Goal: Task Accomplishment & Management: Manage account settings

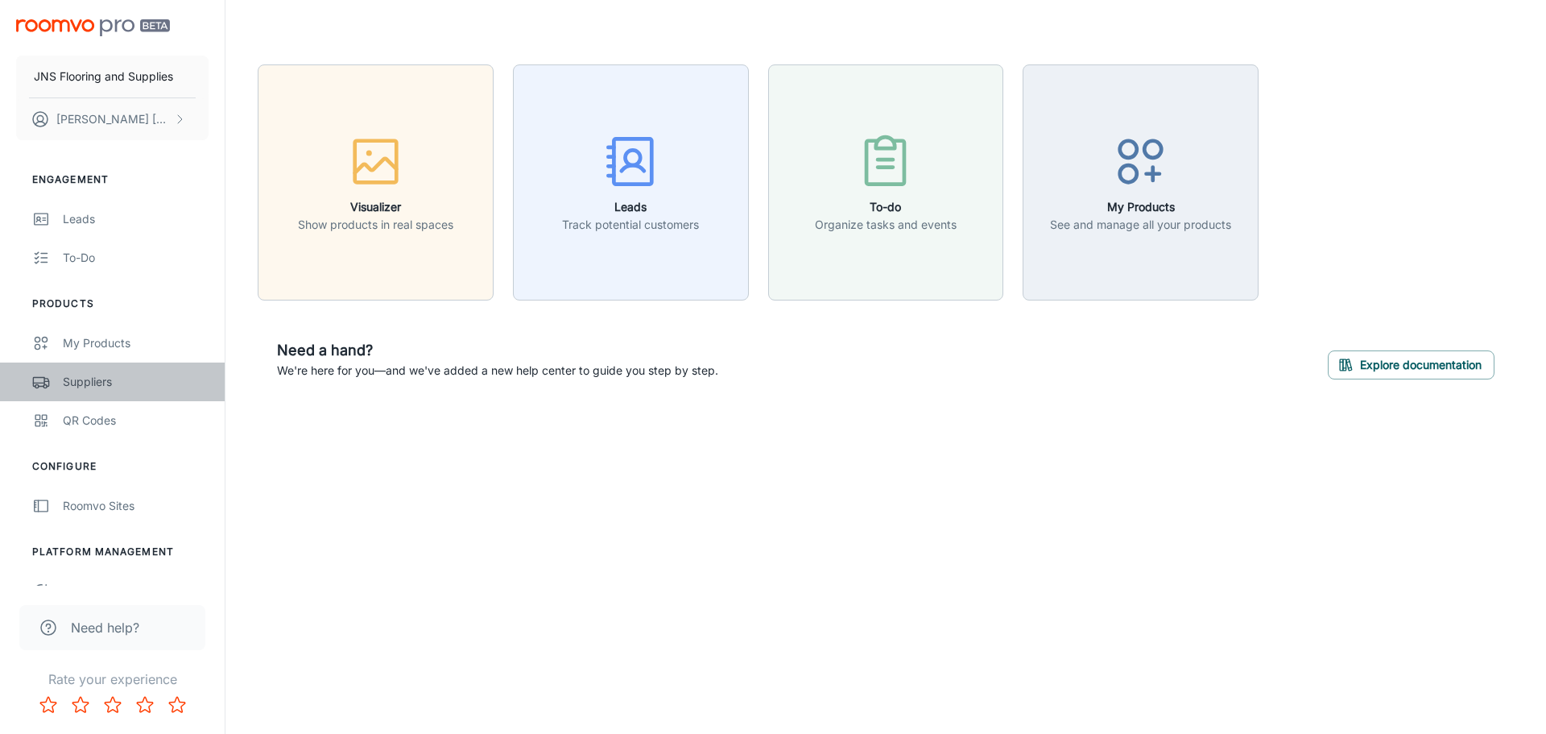
click at [97, 380] on div "Suppliers" at bounding box center [136, 382] width 146 height 18
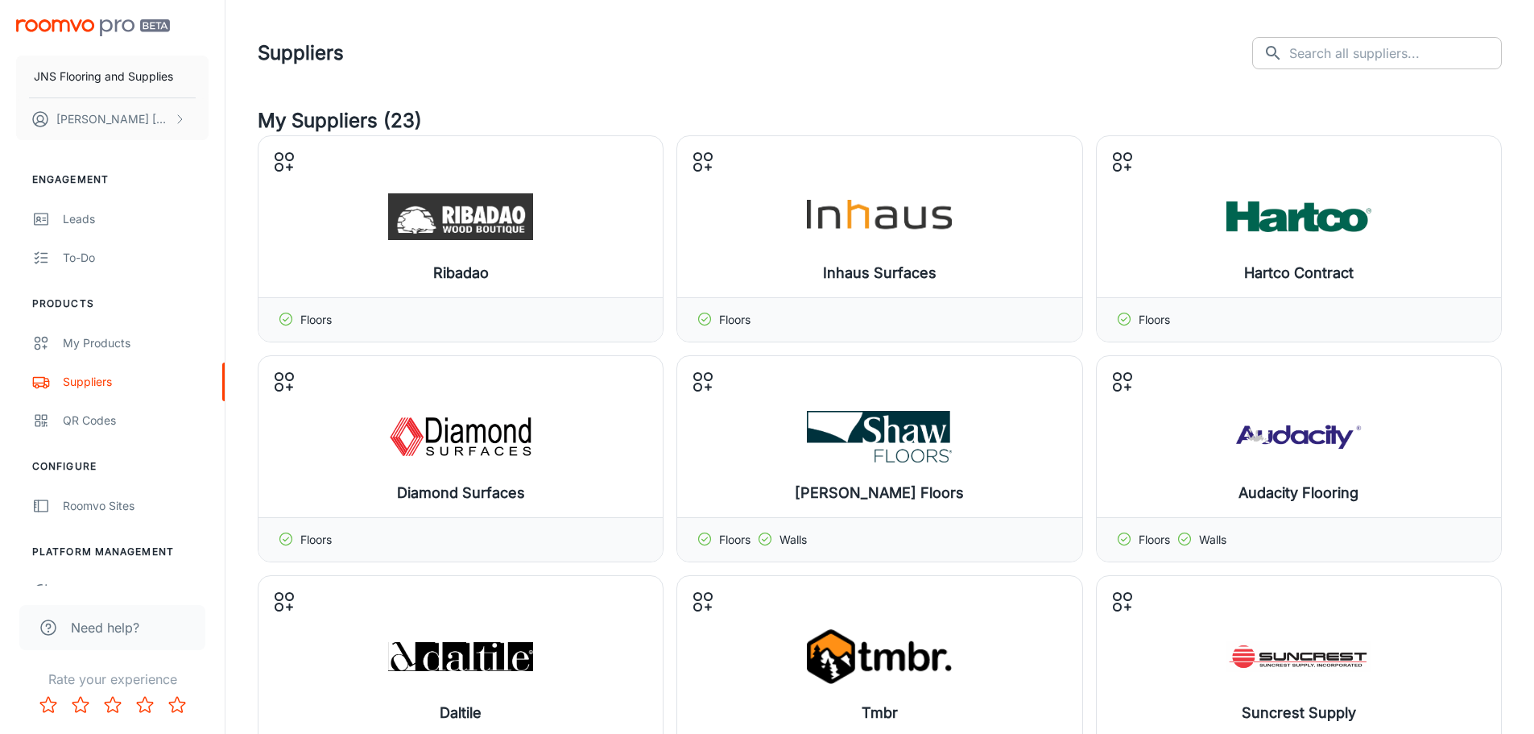
click at [1428, 48] on input "text" at bounding box center [1395, 53] width 213 height 32
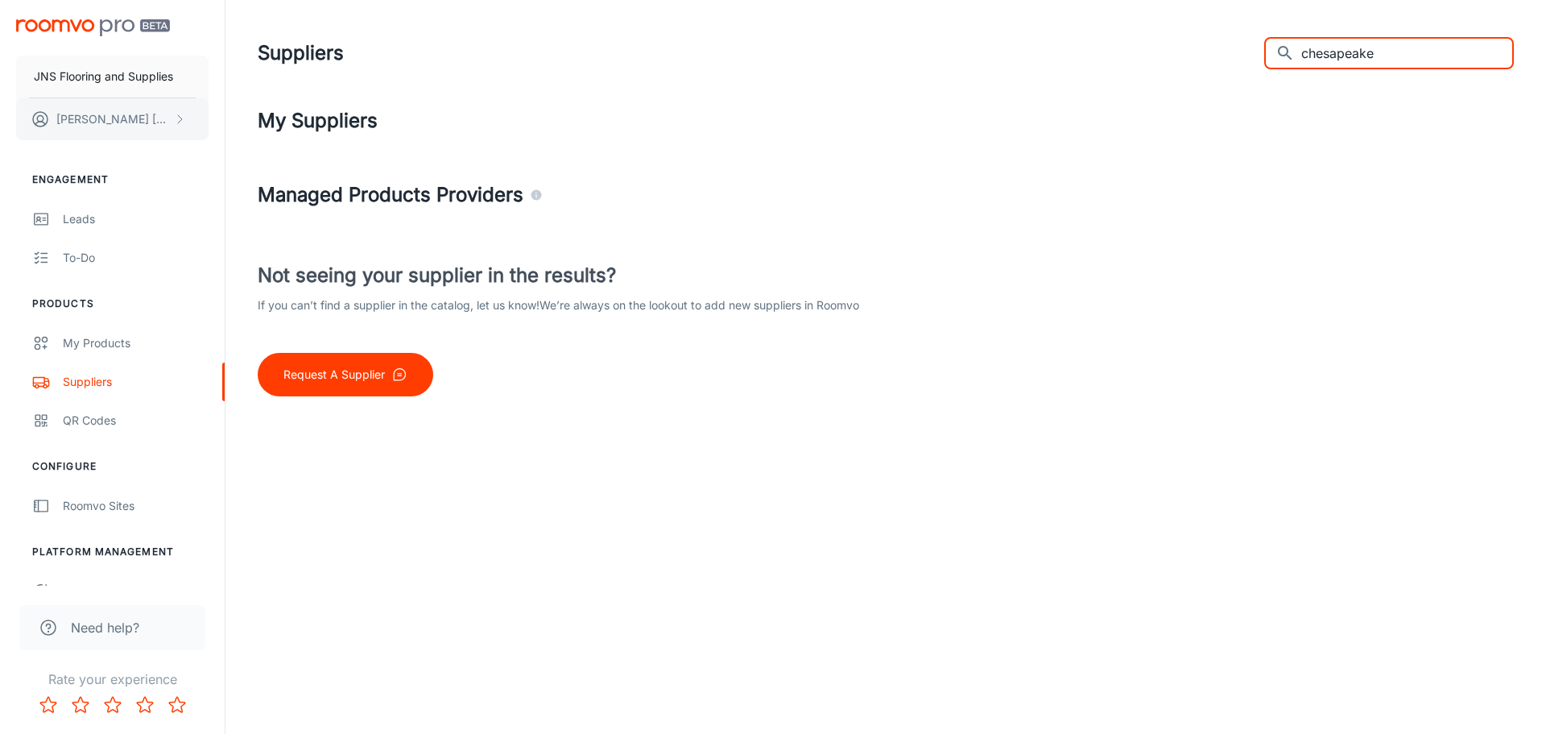
type input "chesapeake"
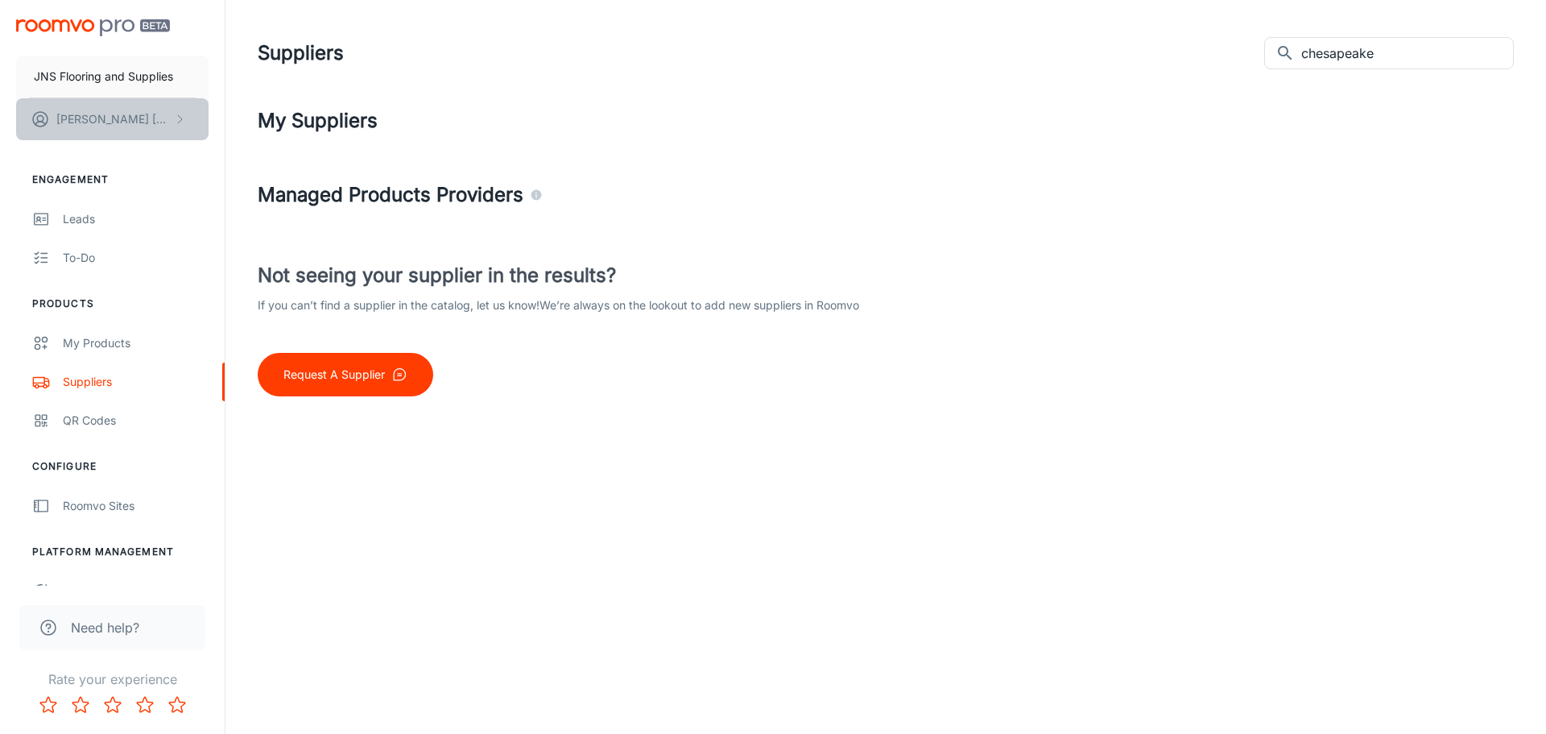
click at [114, 121] on p "[PERSON_NAME]" at bounding box center [113, 119] width 114 height 18
click at [107, 344] on div at bounding box center [773, 367] width 1546 height 734
click at [349, 192] on h4 "Managed Products Providers" at bounding box center [886, 194] width 1256 height 29
click at [341, 120] on h4 "My Suppliers" at bounding box center [886, 120] width 1256 height 29
click at [88, 346] on div "My Products" at bounding box center [136, 343] width 146 height 18
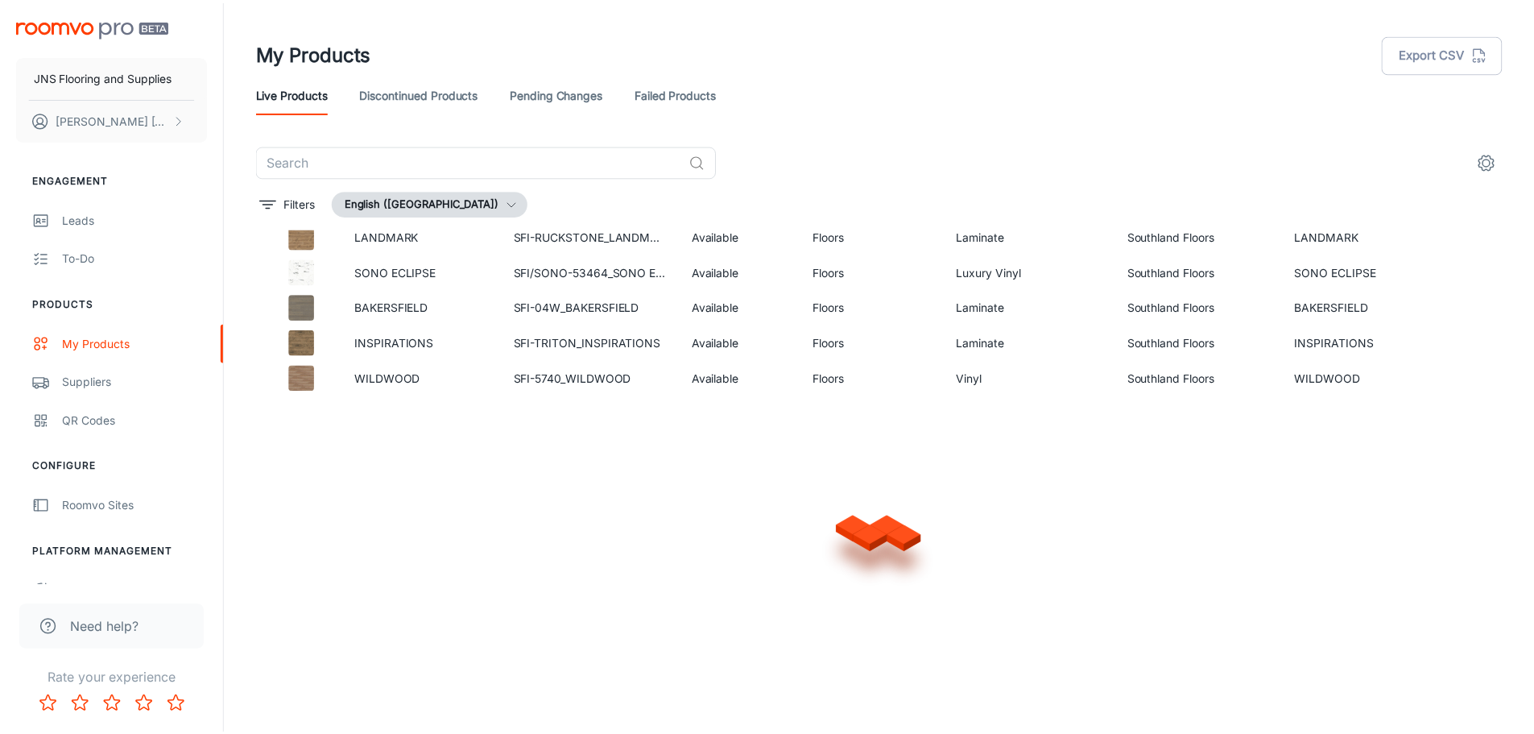
scroll to position [1019, 0]
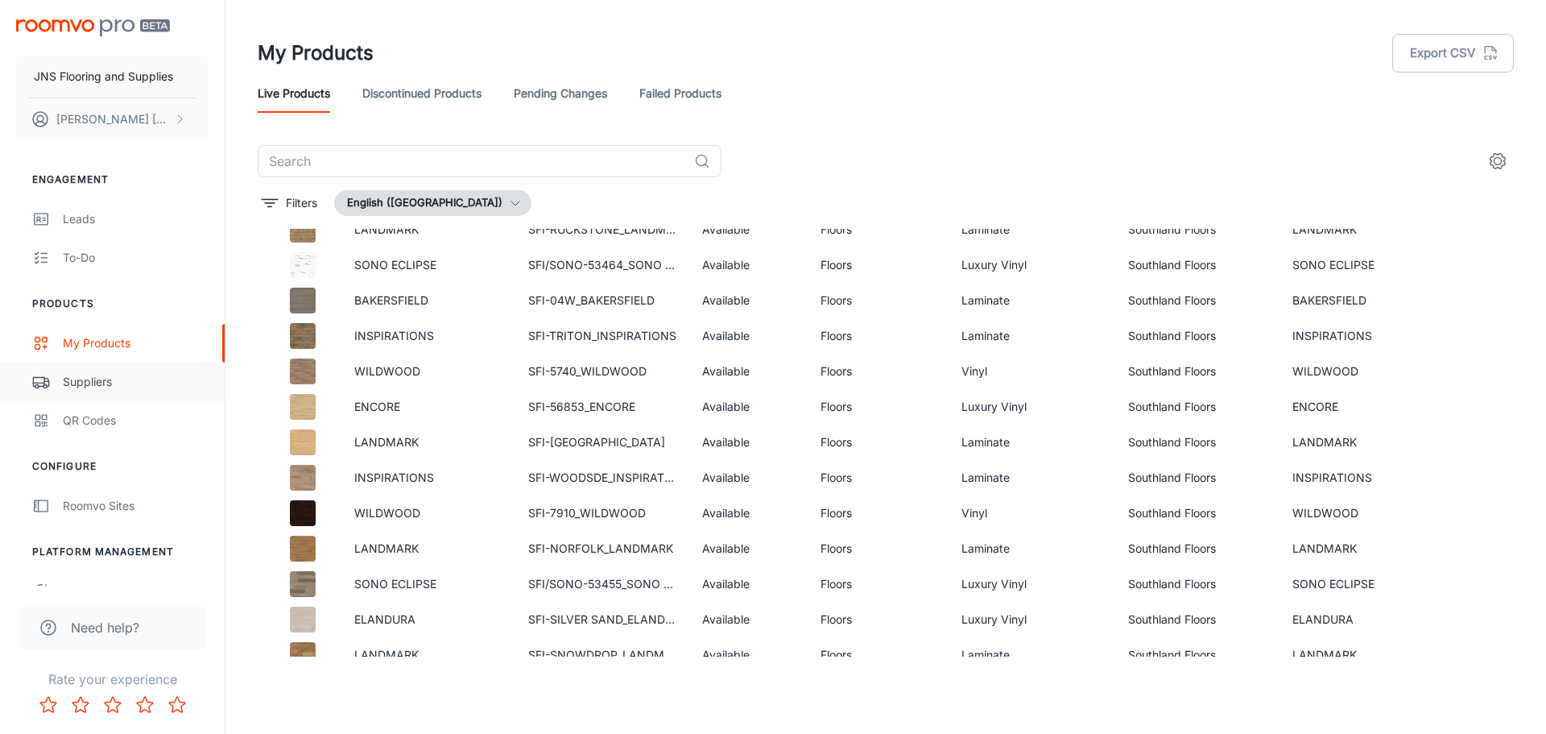
click at [64, 374] on div "Suppliers" at bounding box center [136, 382] width 146 height 18
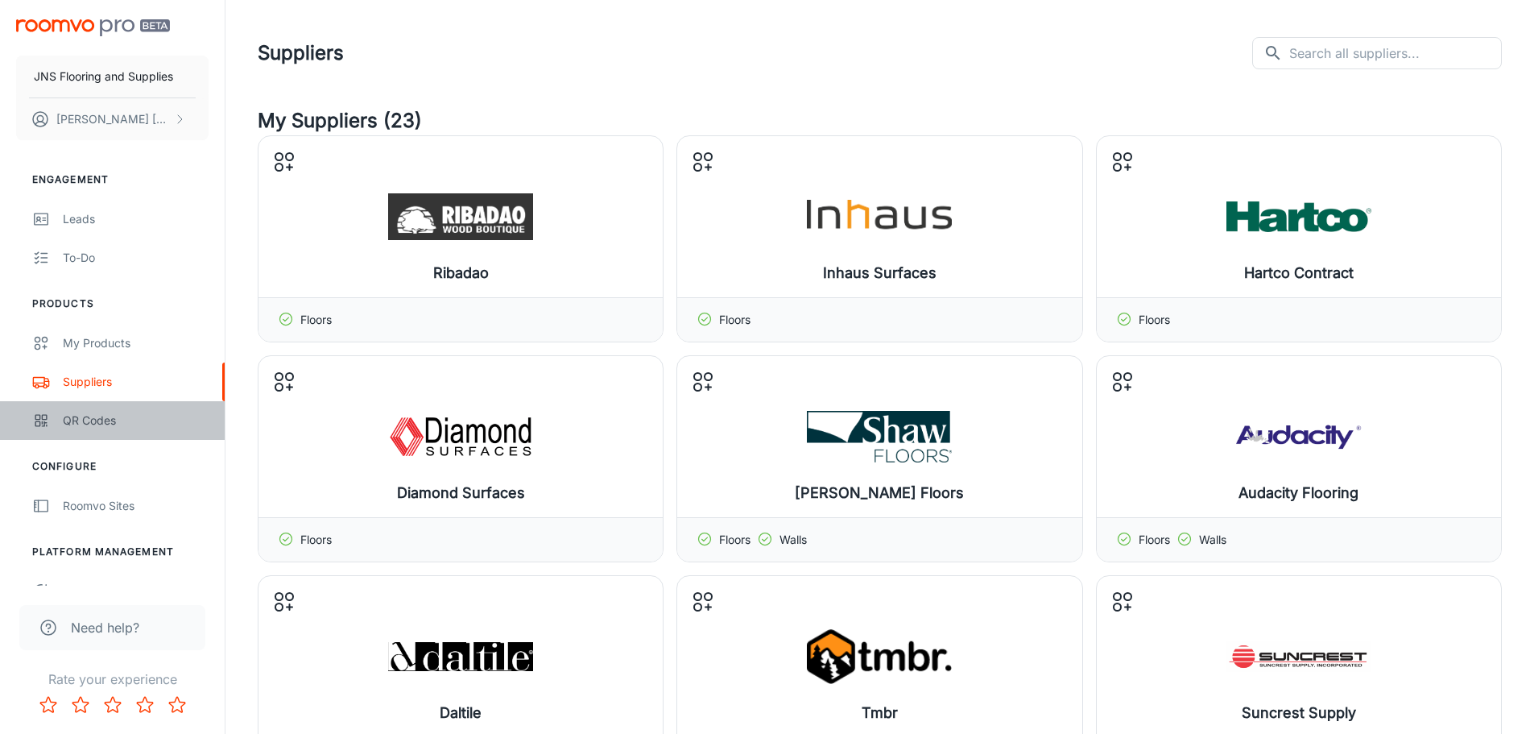
click at [101, 415] on div "QR Codes" at bounding box center [136, 420] width 146 height 18
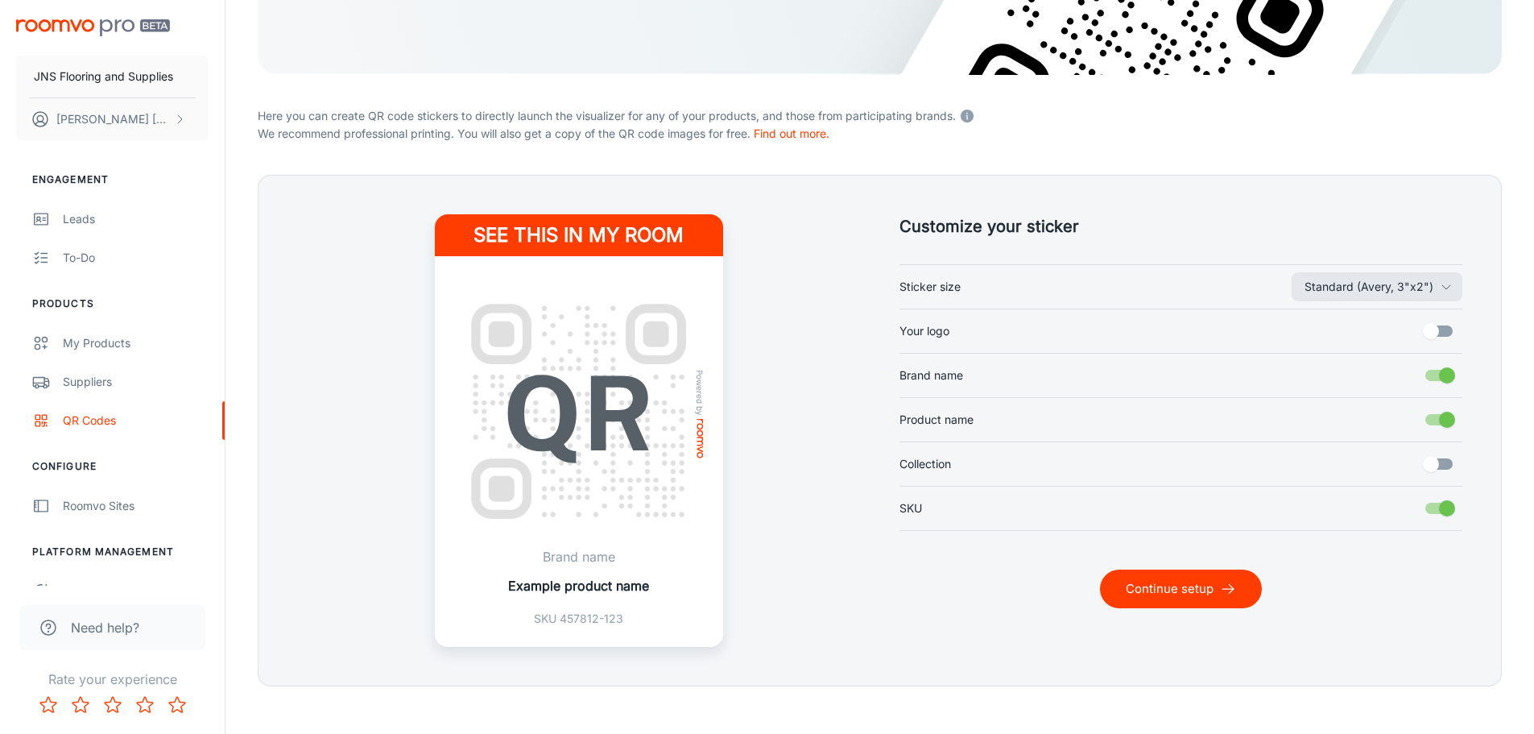
scroll to position [322, 0]
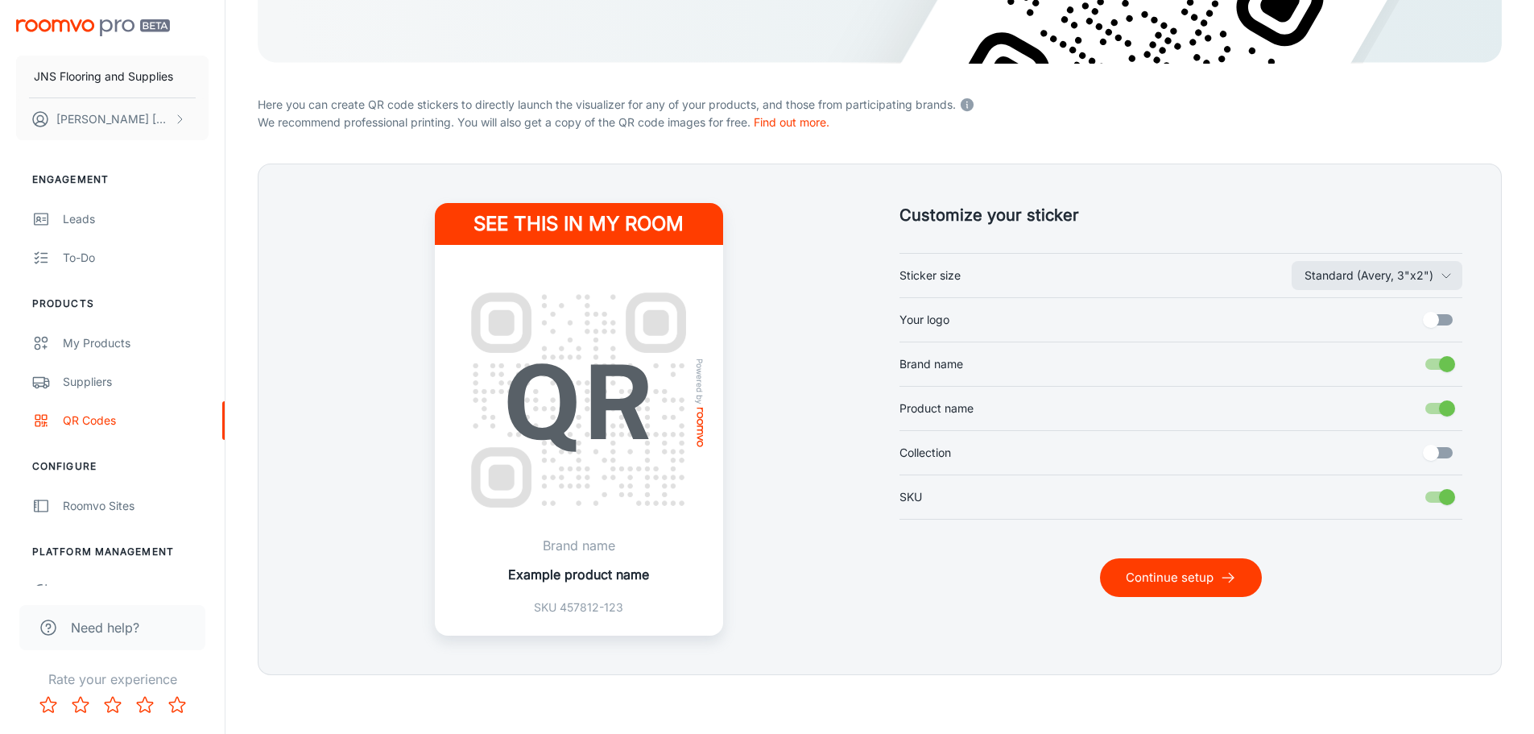
click at [1436, 318] on input "Your logo" at bounding box center [1431, 319] width 92 height 31
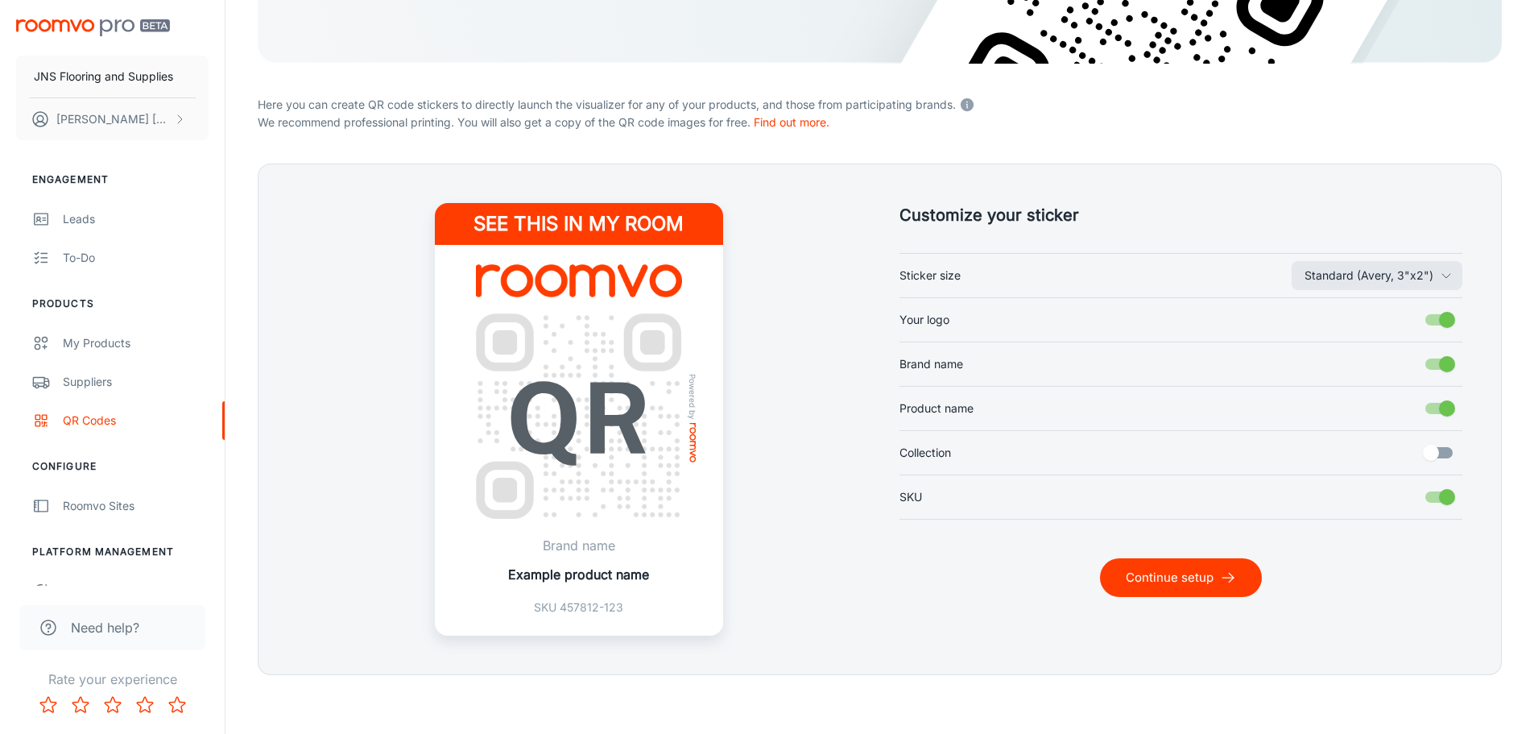
click at [1436, 318] on input "Your logo" at bounding box center [1447, 319] width 92 height 31
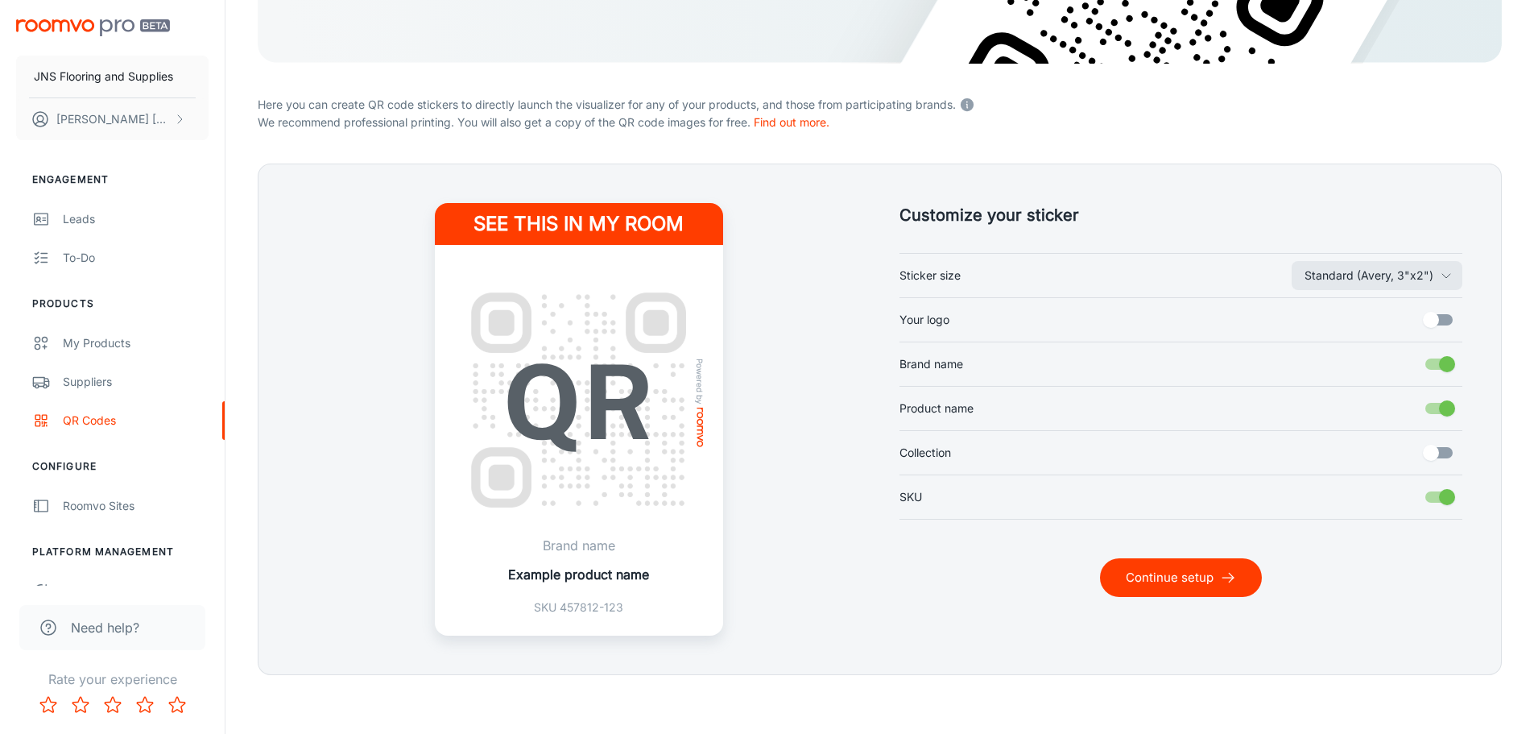
click at [1436, 318] on input "Your logo" at bounding box center [1431, 319] width 92 height 31
checkbox input "true"
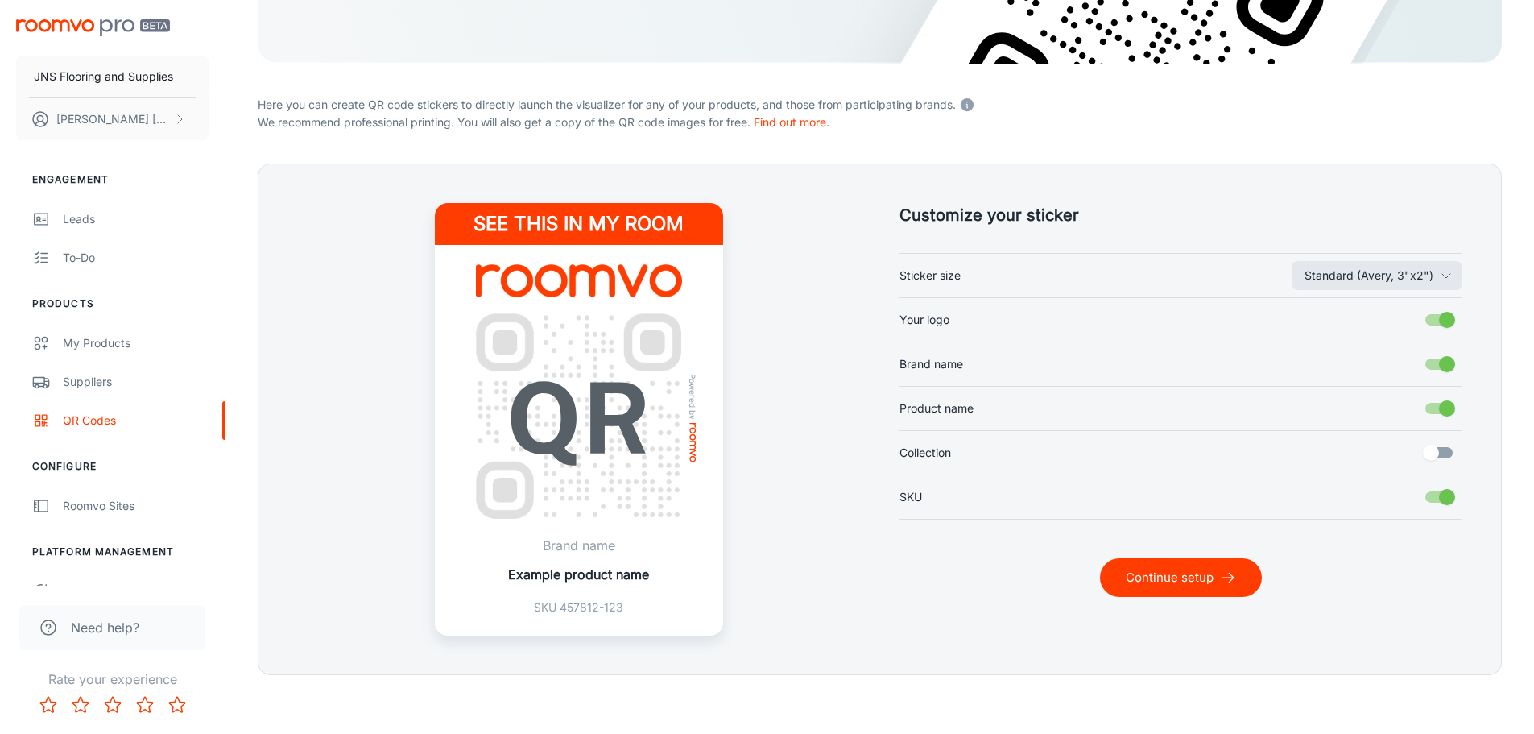
click at [1442, 362] on input "Brand name" at bounding box center [1447, 364] width 92 height 31
click at [1442, 362] on input "Brand name" at bounding box center [1431, 364] width 92 height 31
checkbox input "true"
click at [1439, 406] on input "Product name" at bounding box center [1447, 408] width 92 height 31
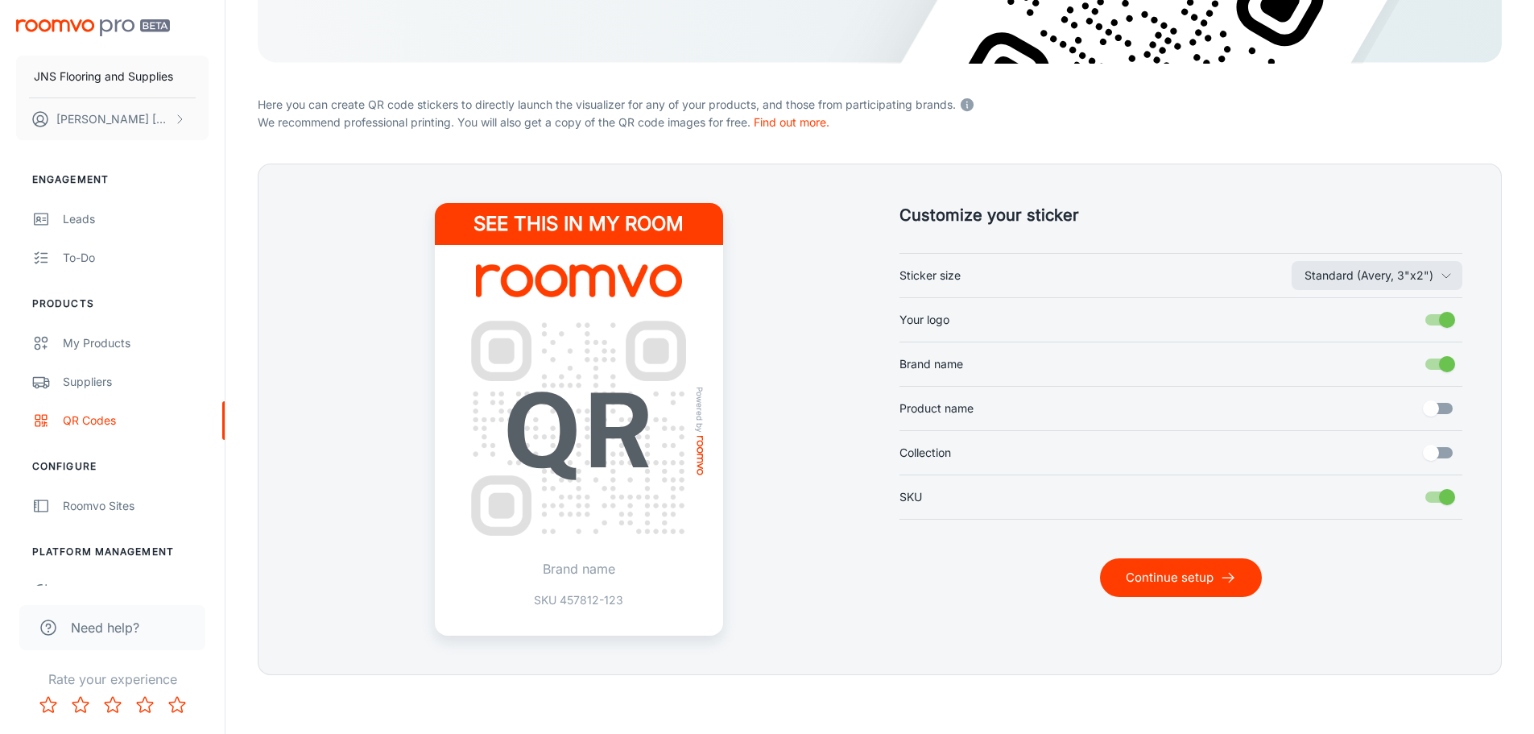
click at [1439, 406] on input "Product name" at bounding box center [1431, 408] width 92 height 31
checkbox input "true"
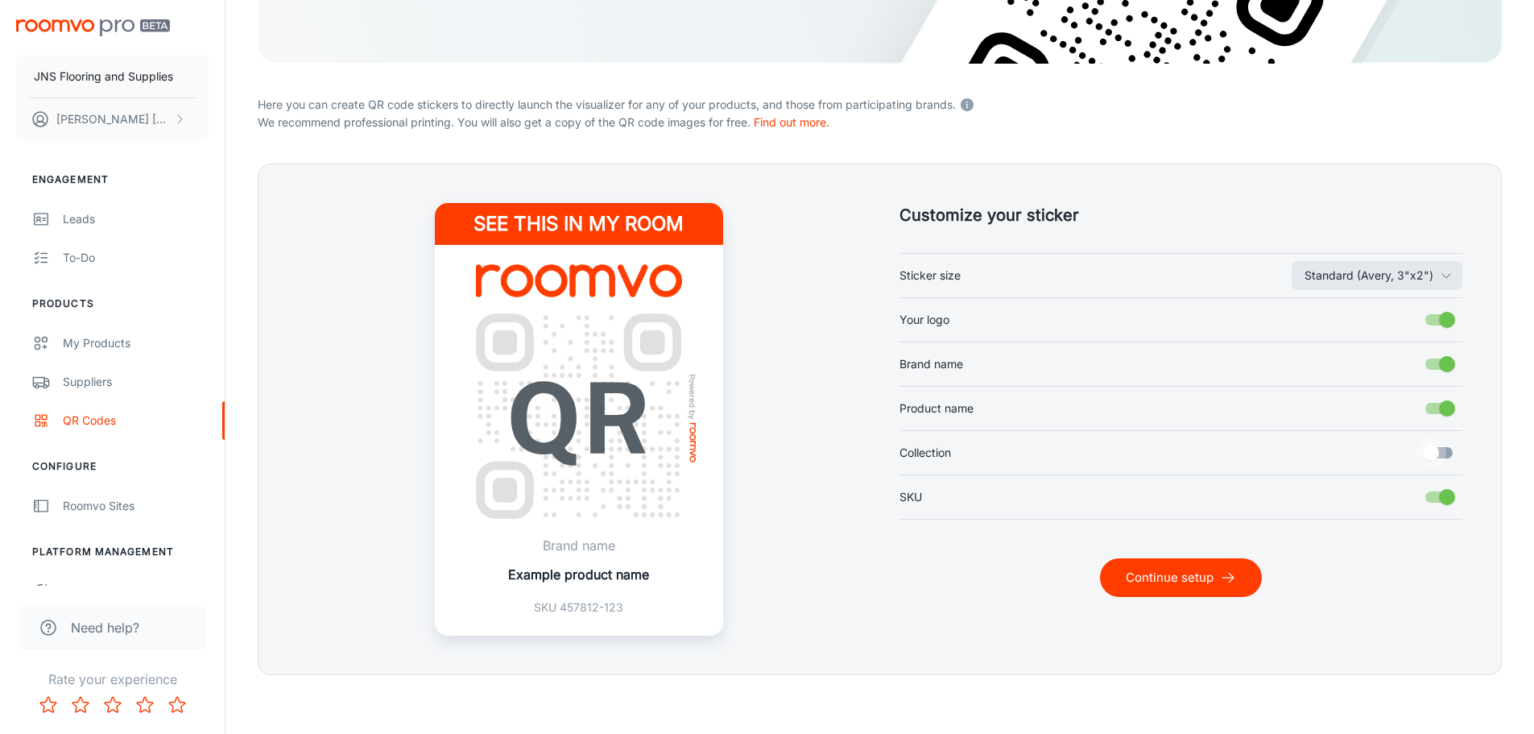
click at [1441, 449] on input "Collection" at bounding box center [1431, 452] width 92 height 31
checkbox input "true"
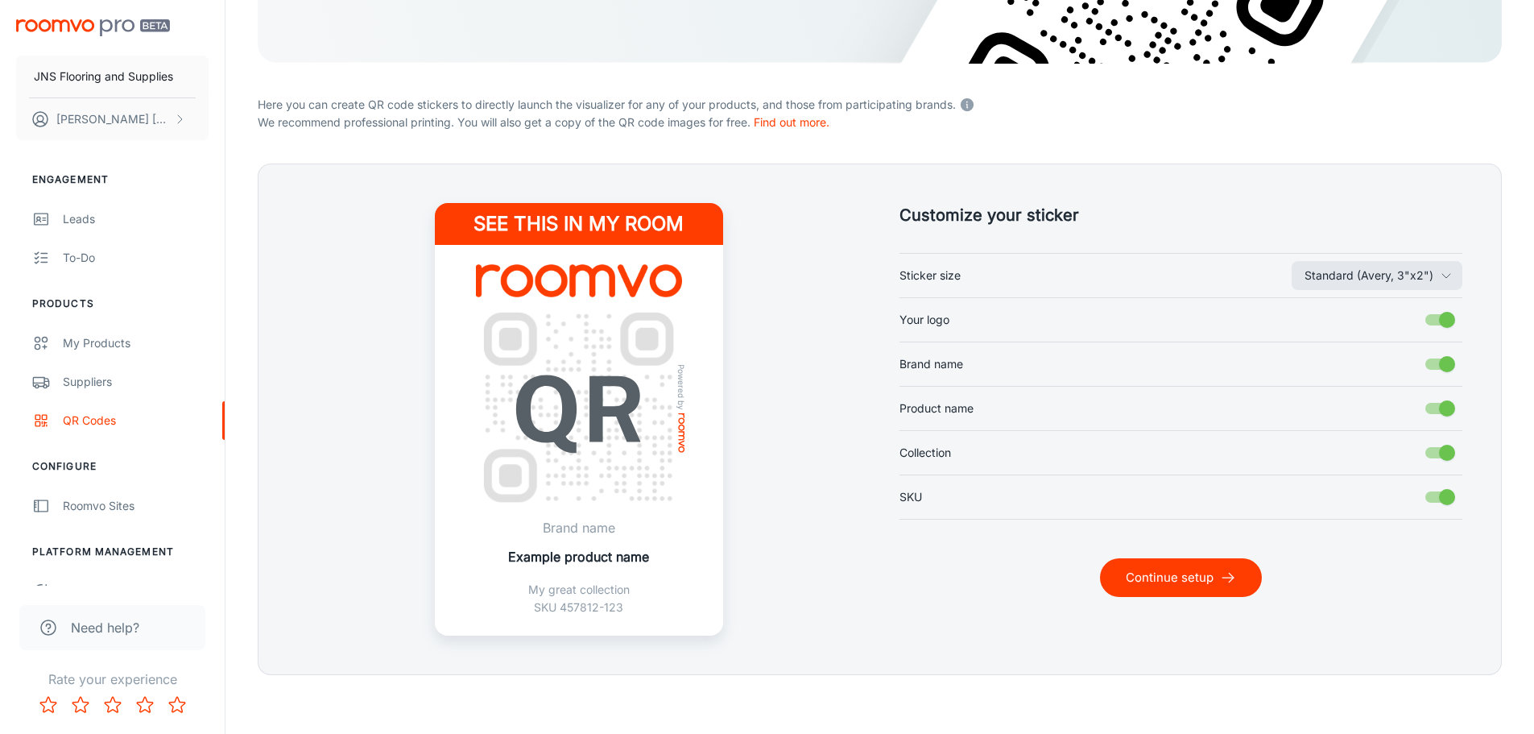
click at [1435, 497] on input "SKU" at bounding box center [1447, 497] width 92 height 31
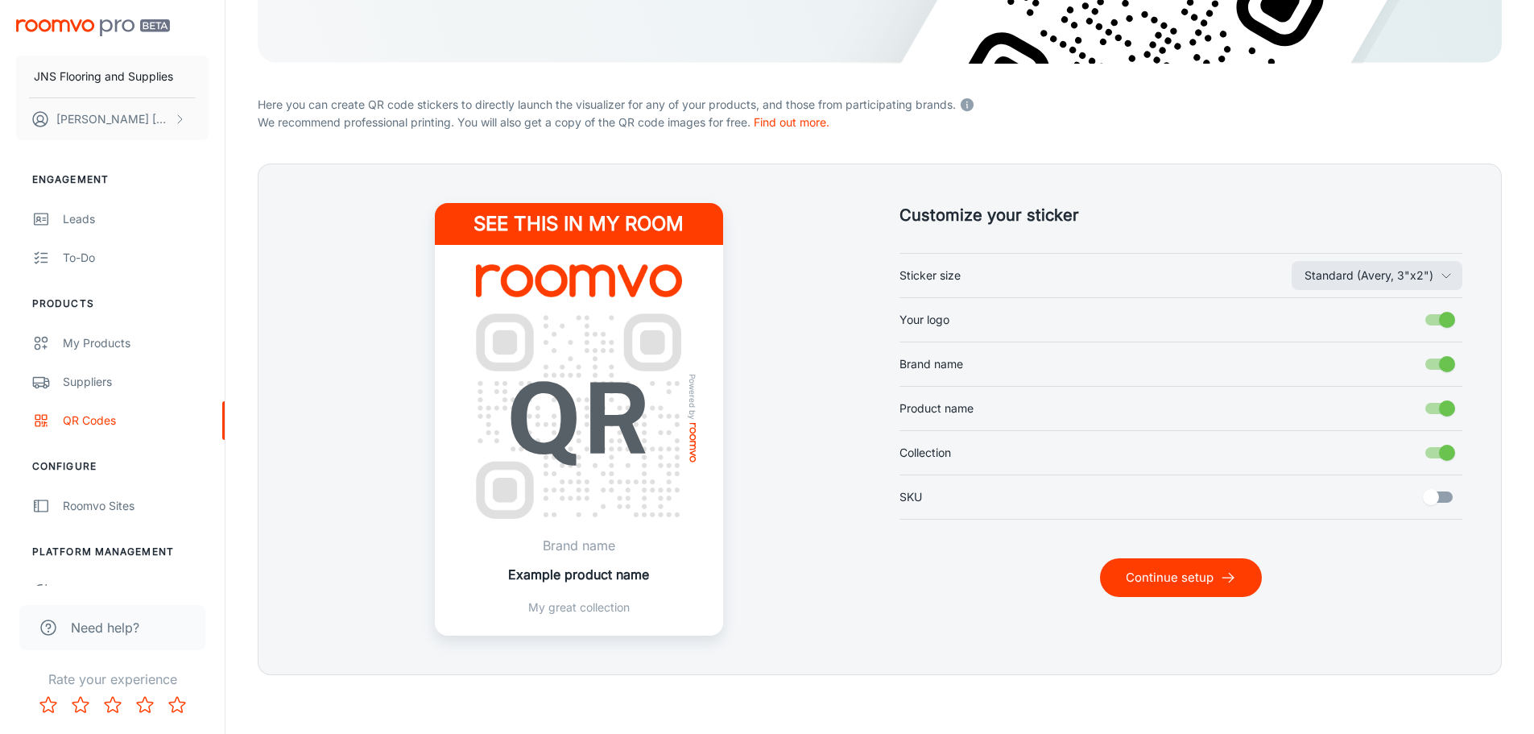
click at [1435, 497] on input "SKU" at bounding box center [1431, 497] width 92 height 31
checkbox input "true"
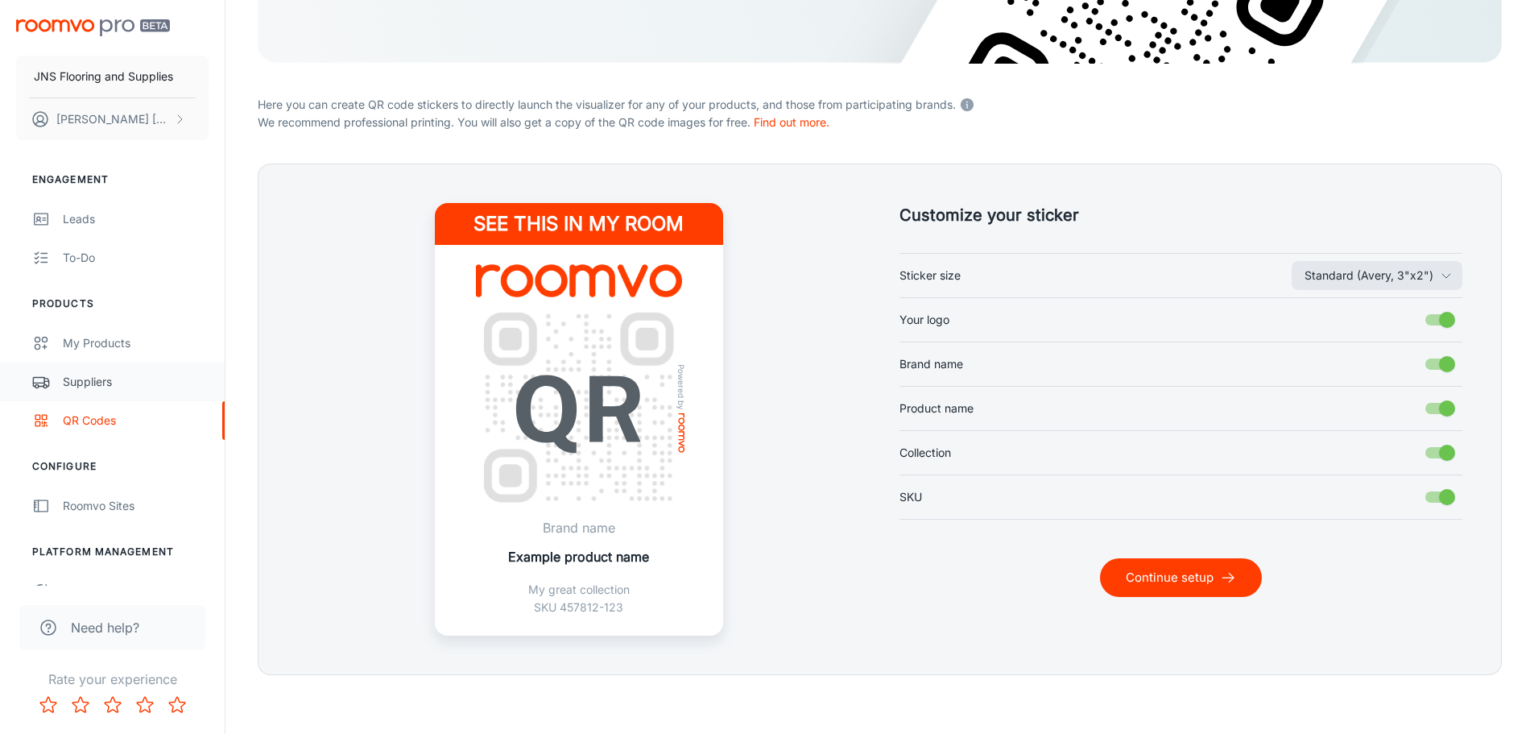
click at [100, 383] on div "Suppliers" at bounding box center [136, 382] width 146 height 18
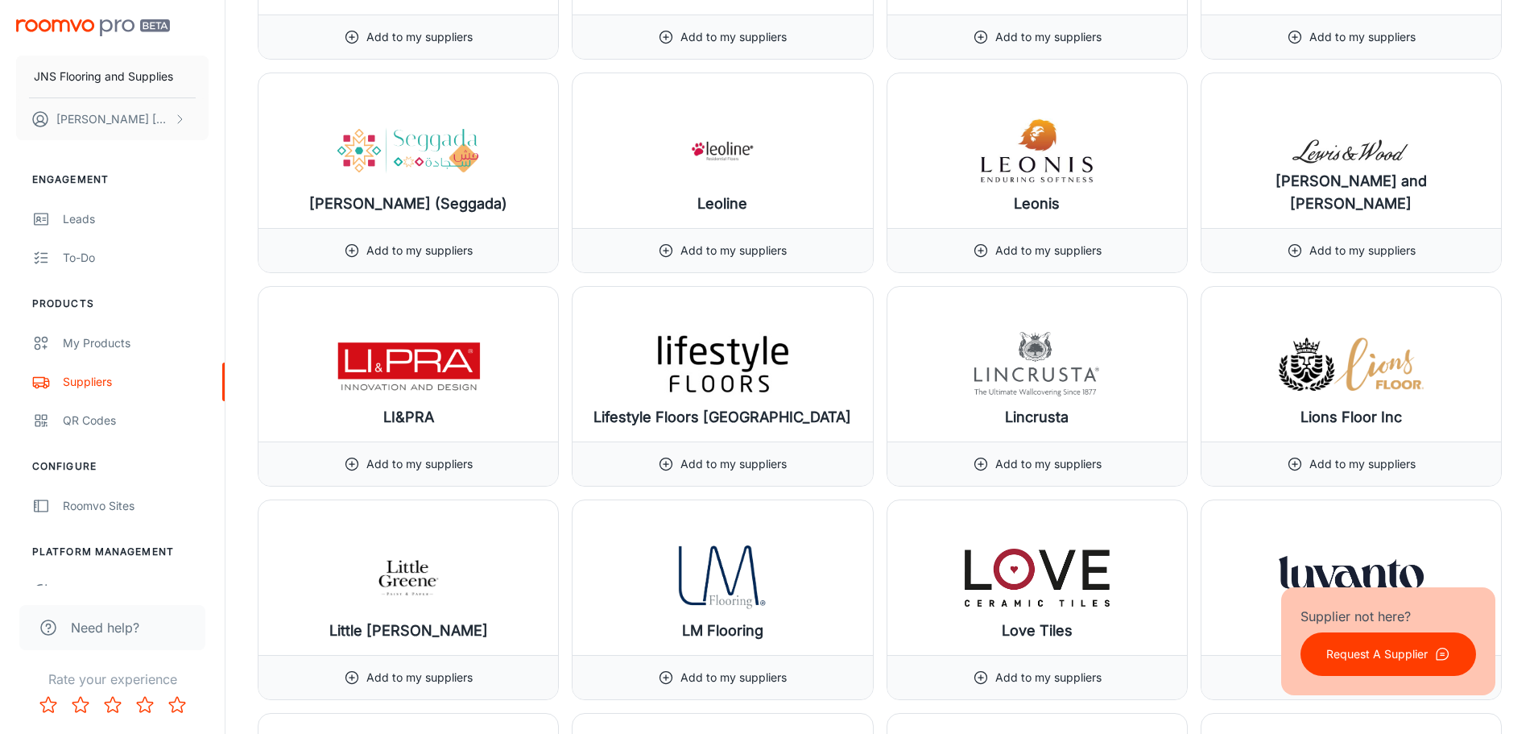
scroll to position [12019, 0]
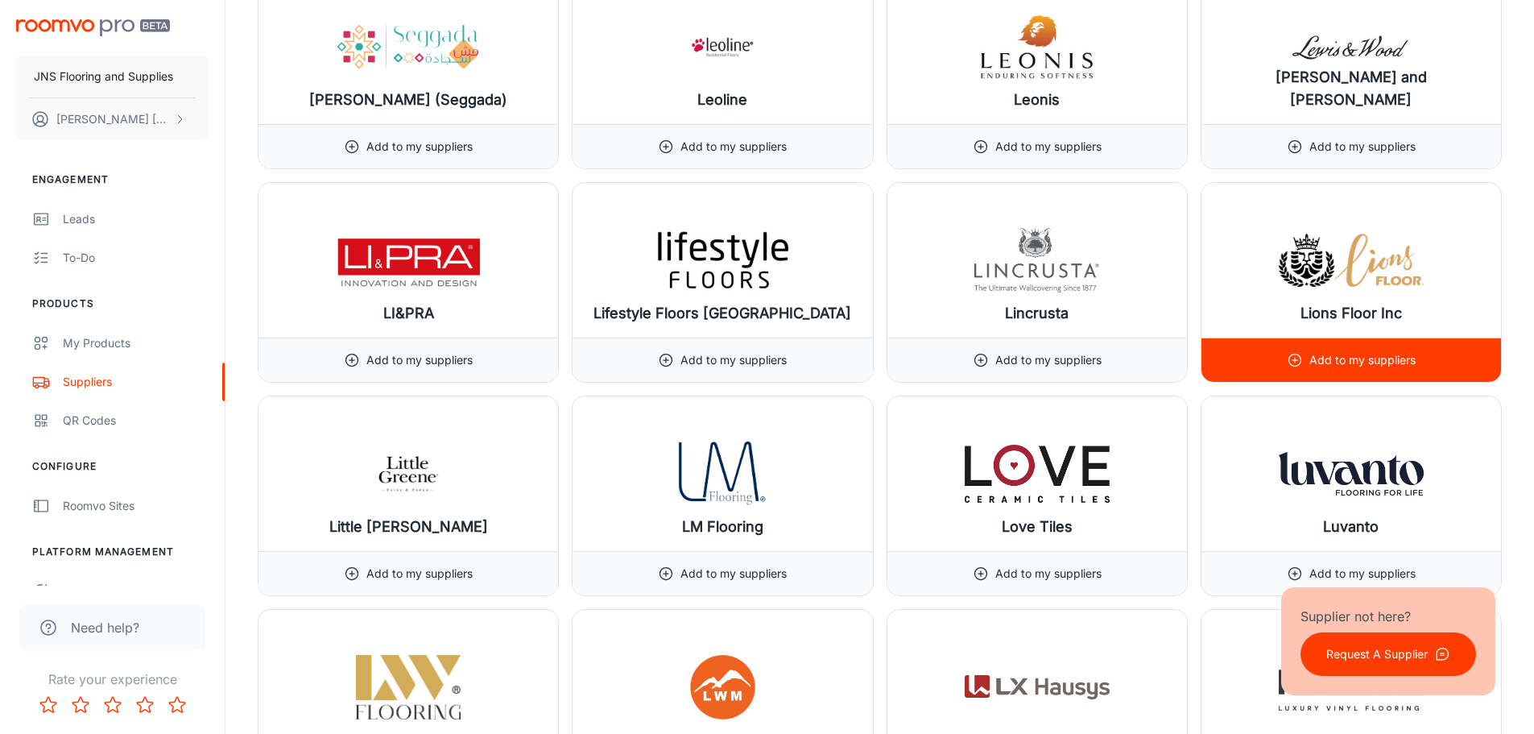
click at [1353, 366] on p "Add to my suppliers" at bounding box center [1362, 360] width 106 height 18
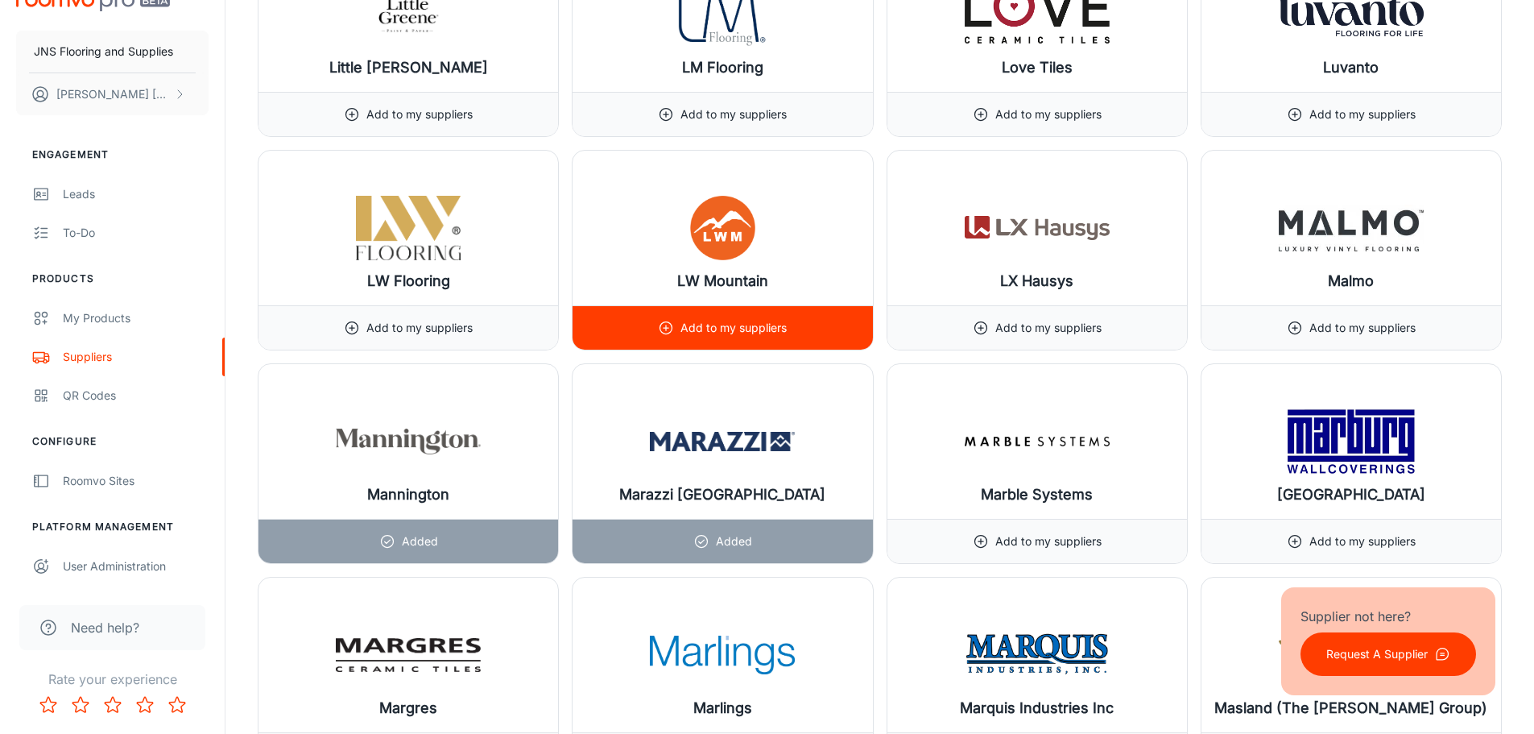
scroll to position [12583, 0]
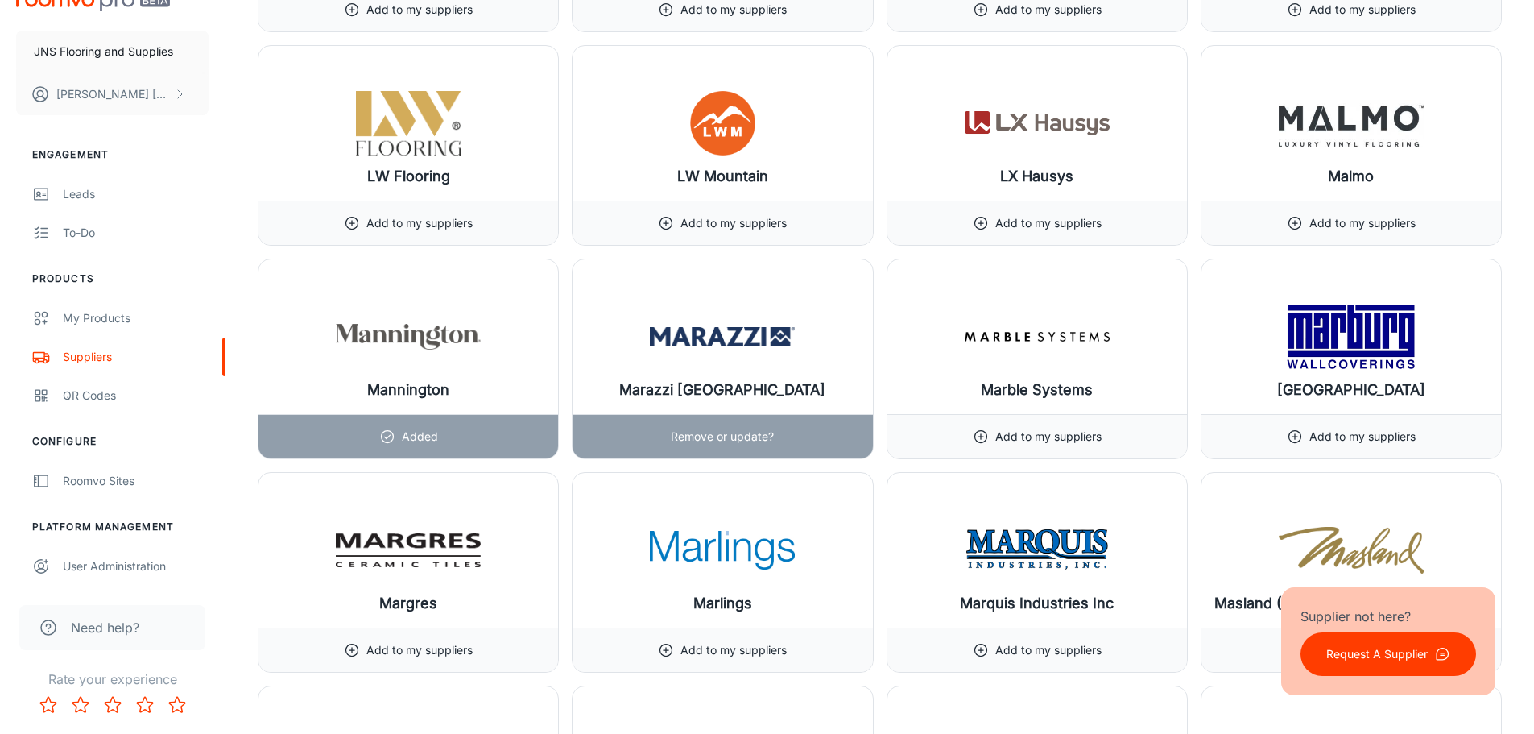
click at [722, 437] on p "Remove or update?" at bounding box center [722, 437] width 103 height 18
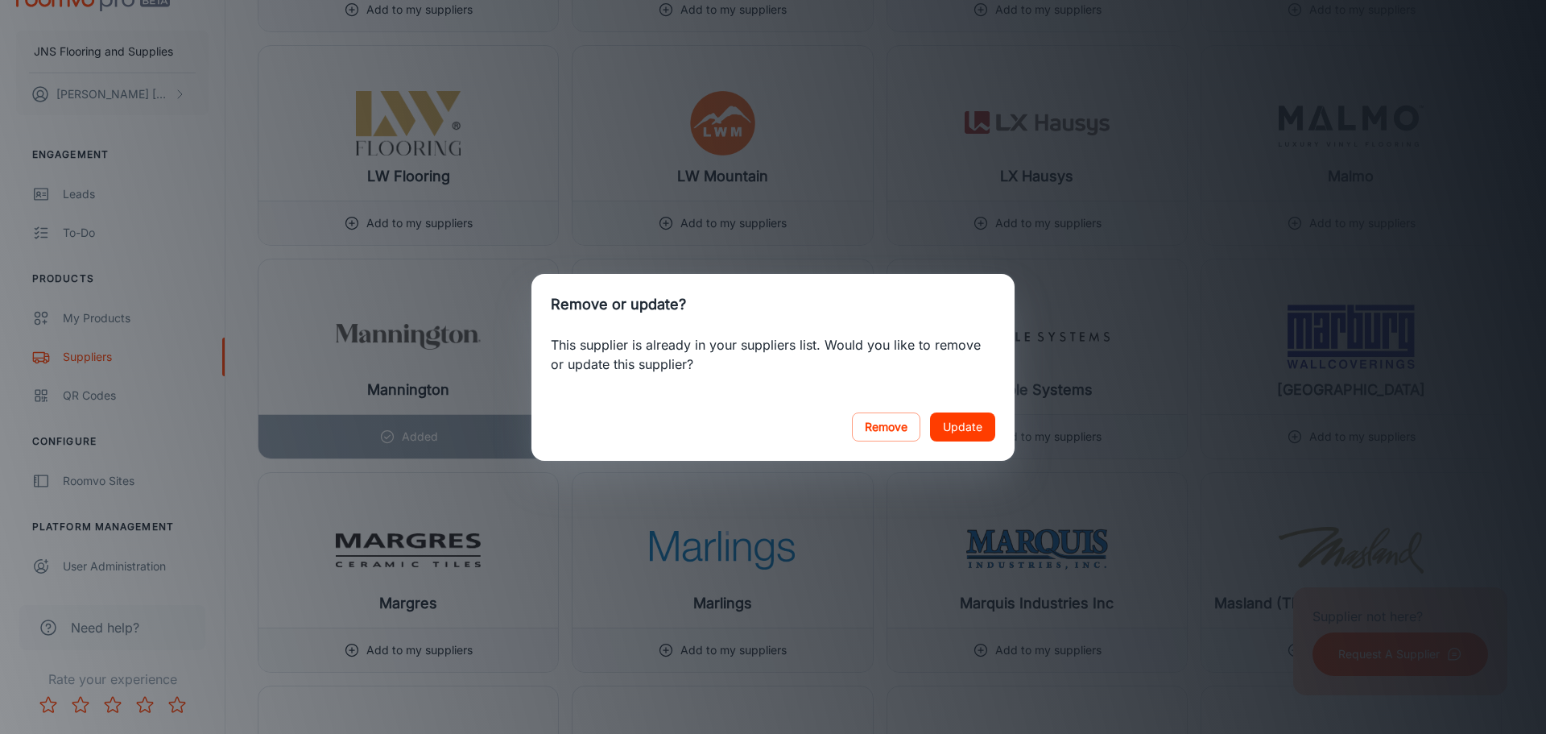
click at [965, 428] on button "Update" at bounding box center [962, 426] width 65 height 29
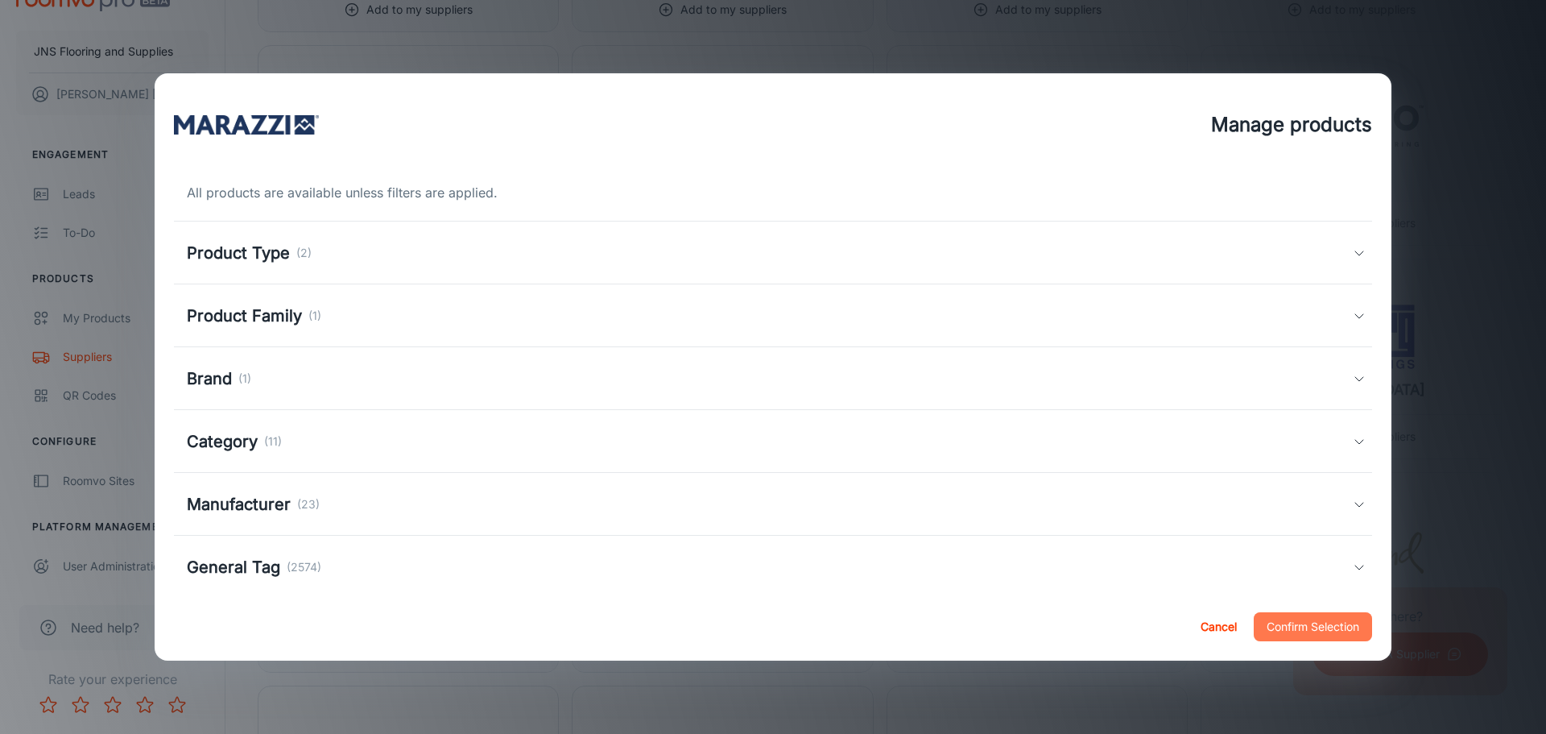
click at [1329, 627] on button "Confirm Selection" at bounding box center [1313, 626] width 118 height 29
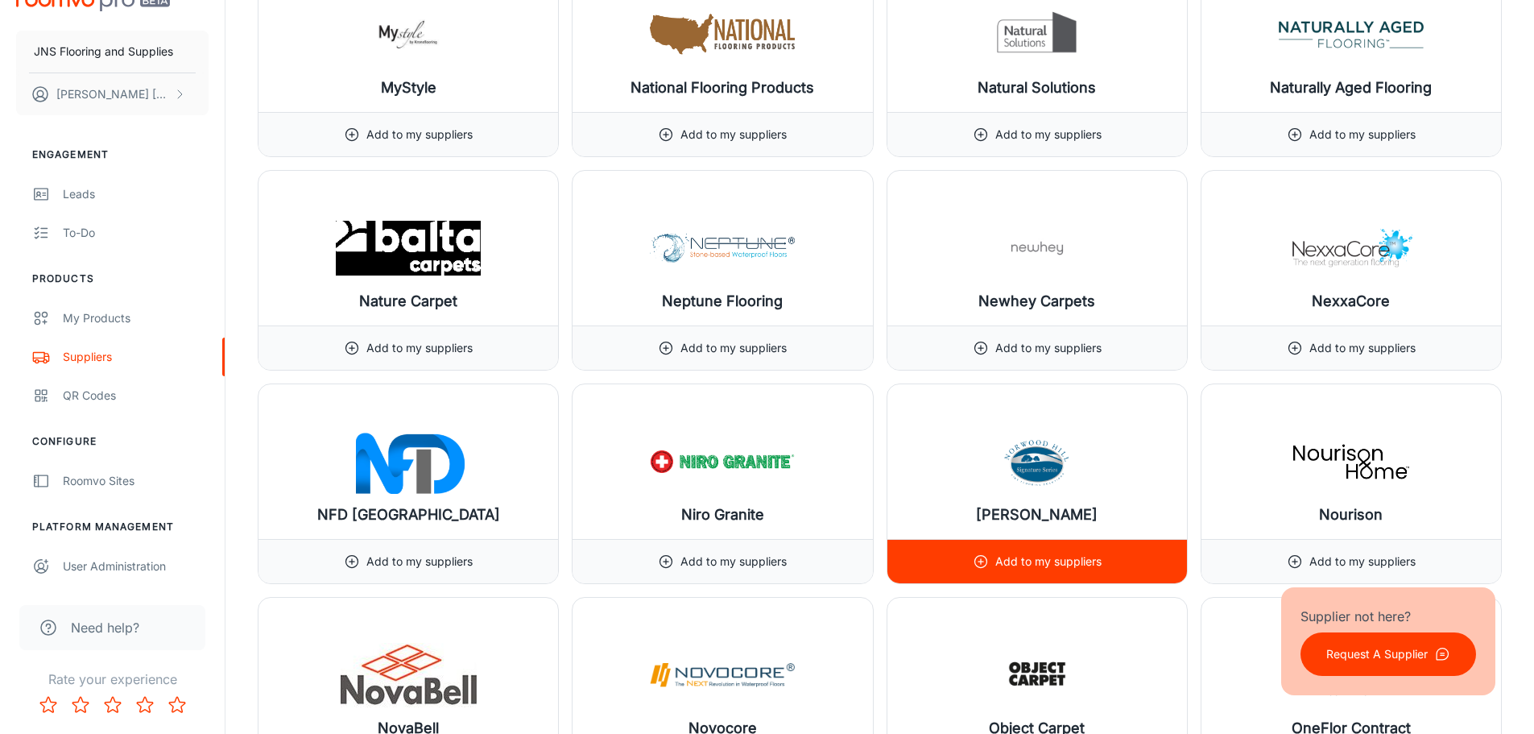
scroll to position [14033, 0]
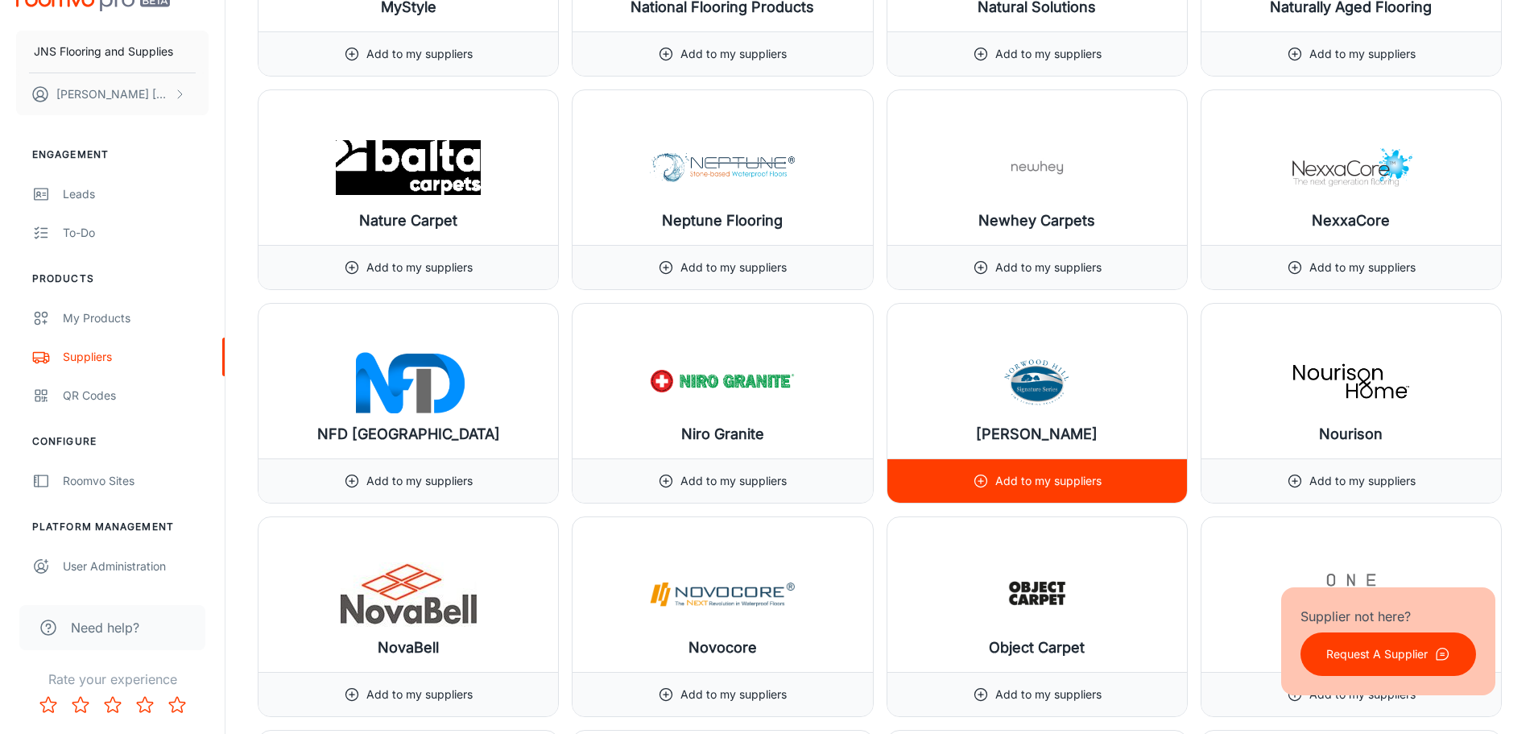
click at [1046, 493] on div "Add to my suppliers" at bounding box center [1037, 480] width 129 height 43
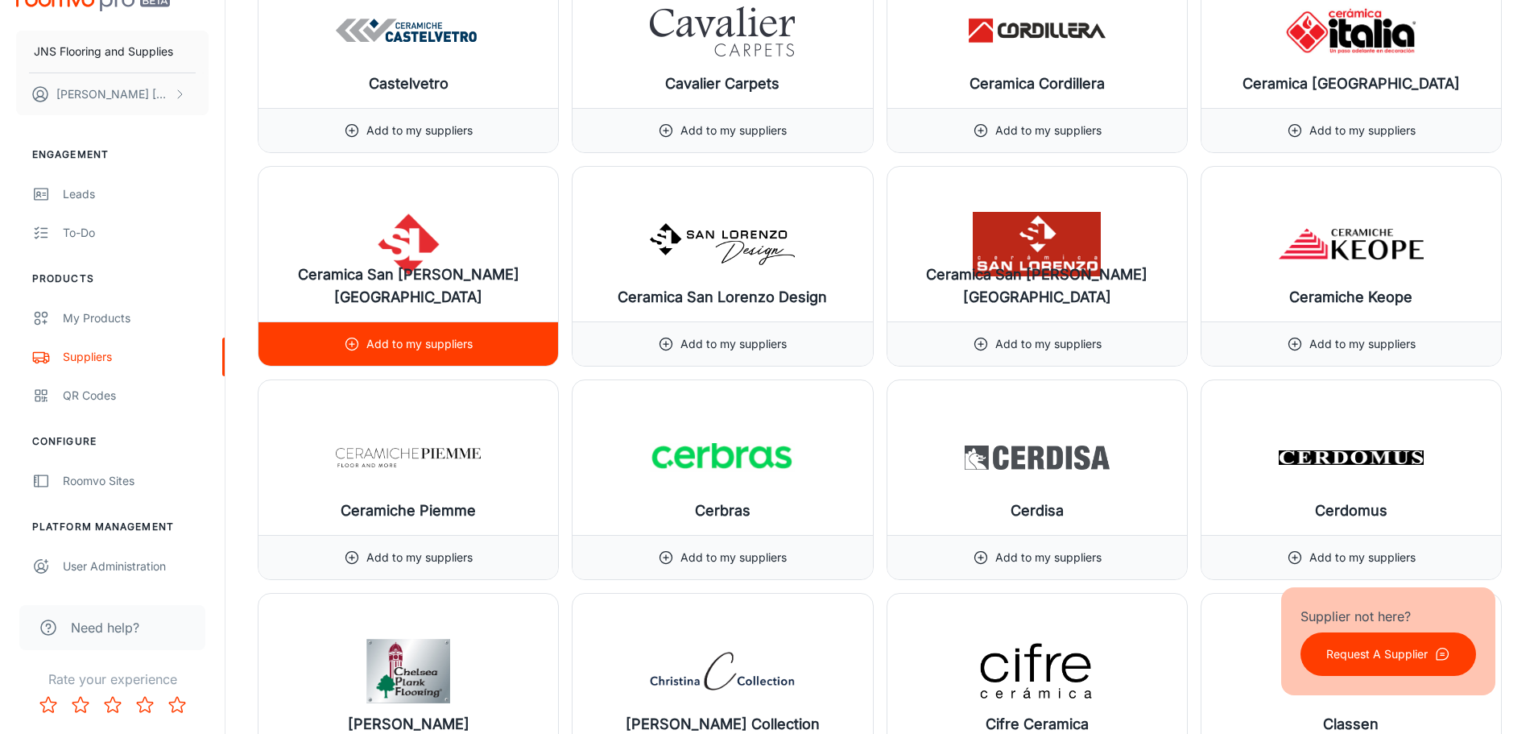
scroll to position [4751, 0]
